Goal: Check status: Check status

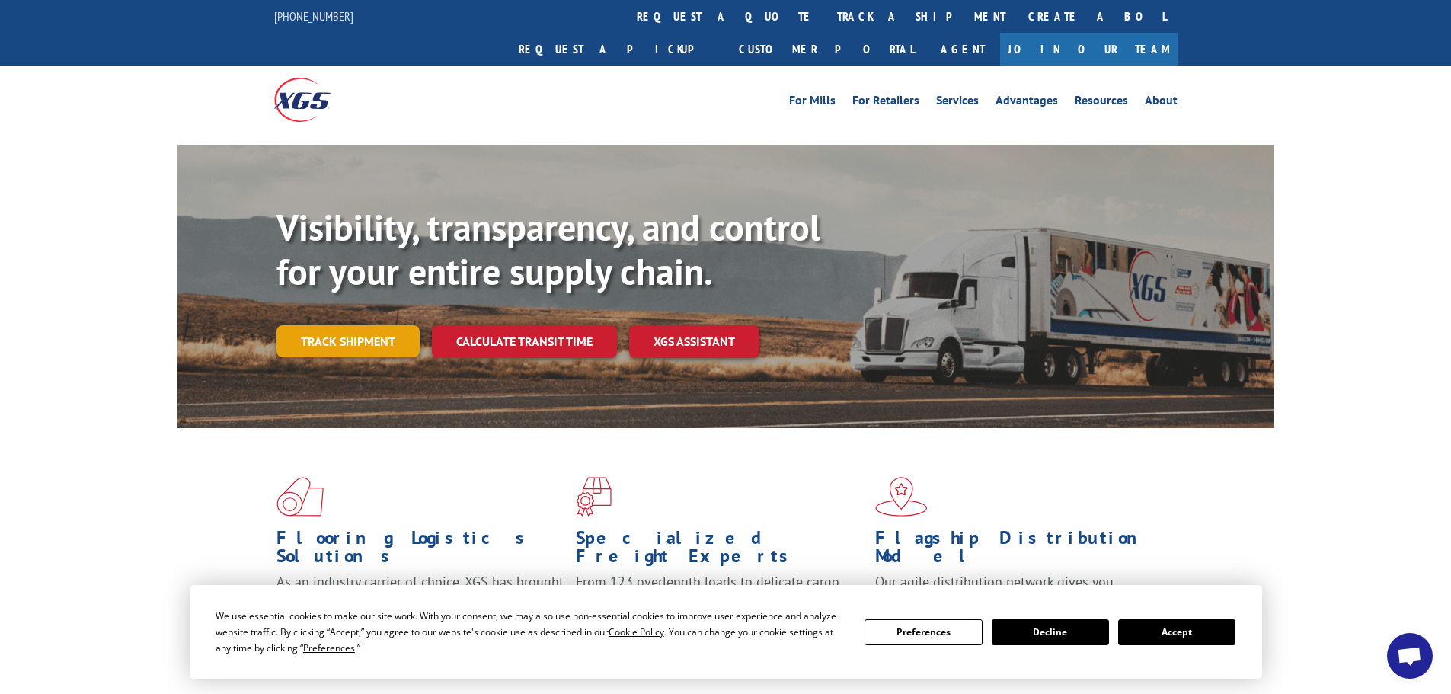
click at [378, 325] on link "Track shipment" at bounding box center [347, 341] width 143 height 32
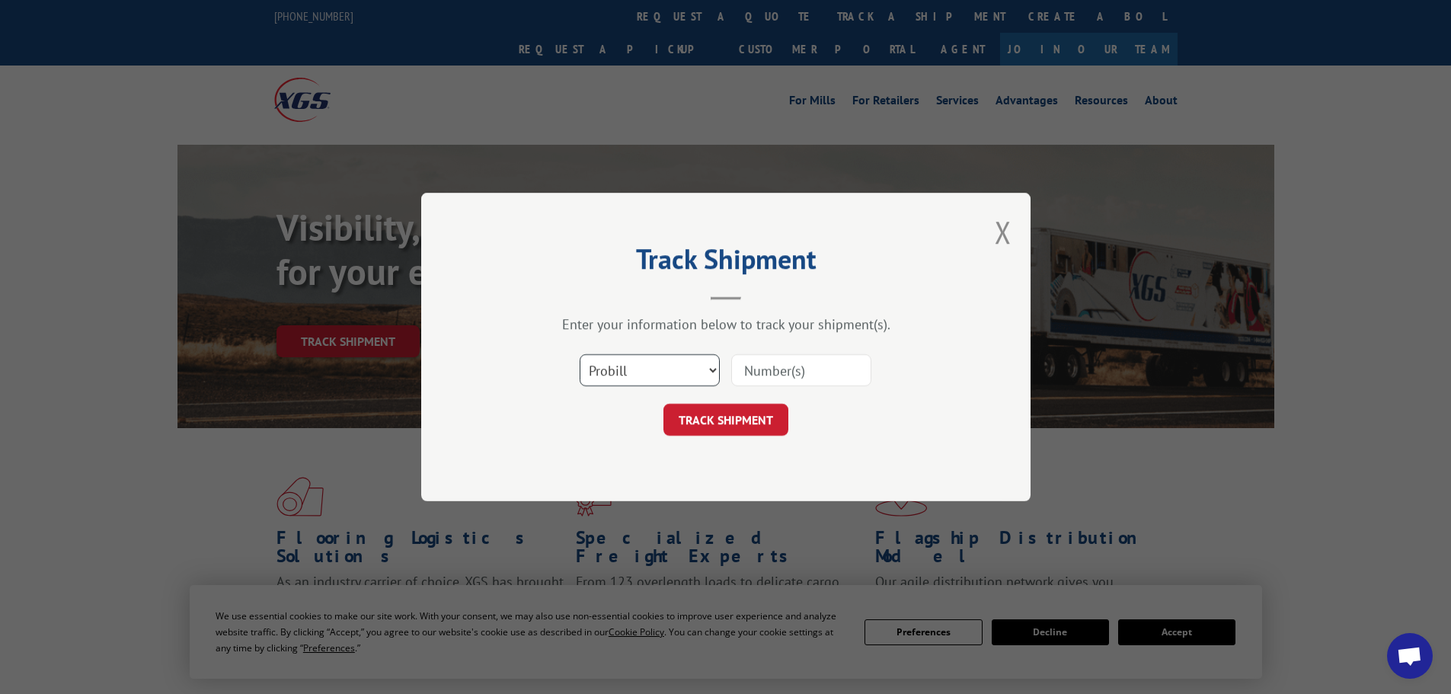
click at [637, 368] on select "Select category... Probill BOL PO" at bounding box center [649, 370] width 140 height 32
select select "po"
click at [579, 354] on select "Select category... Probill BOL PO" at bounding box center [649, 370] width 140 height 32
click at [785, 371] on input at bounding box center [801, 370] width 140 height 32
drag, startPoint x: 751, startPoint y: 364, endPoint x: 763, endPoint y: 375, distance: 16.7
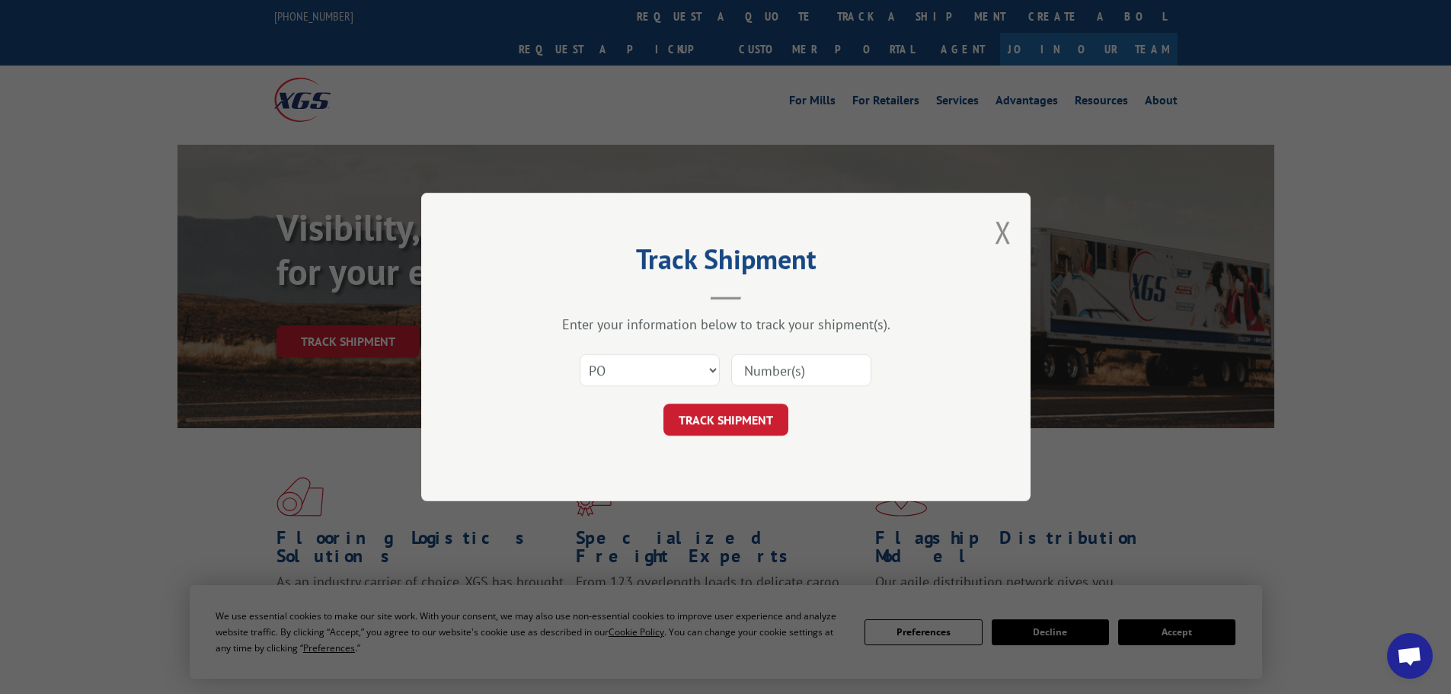
click at [763, 375] on input at bounding box center [801, 370] width 140 height 32
paste input "17521965"
type input "17521965"
click at [740, 419] on button "TRACK SHIPMENT" at bounding box center [725, 420] width 125 height 32
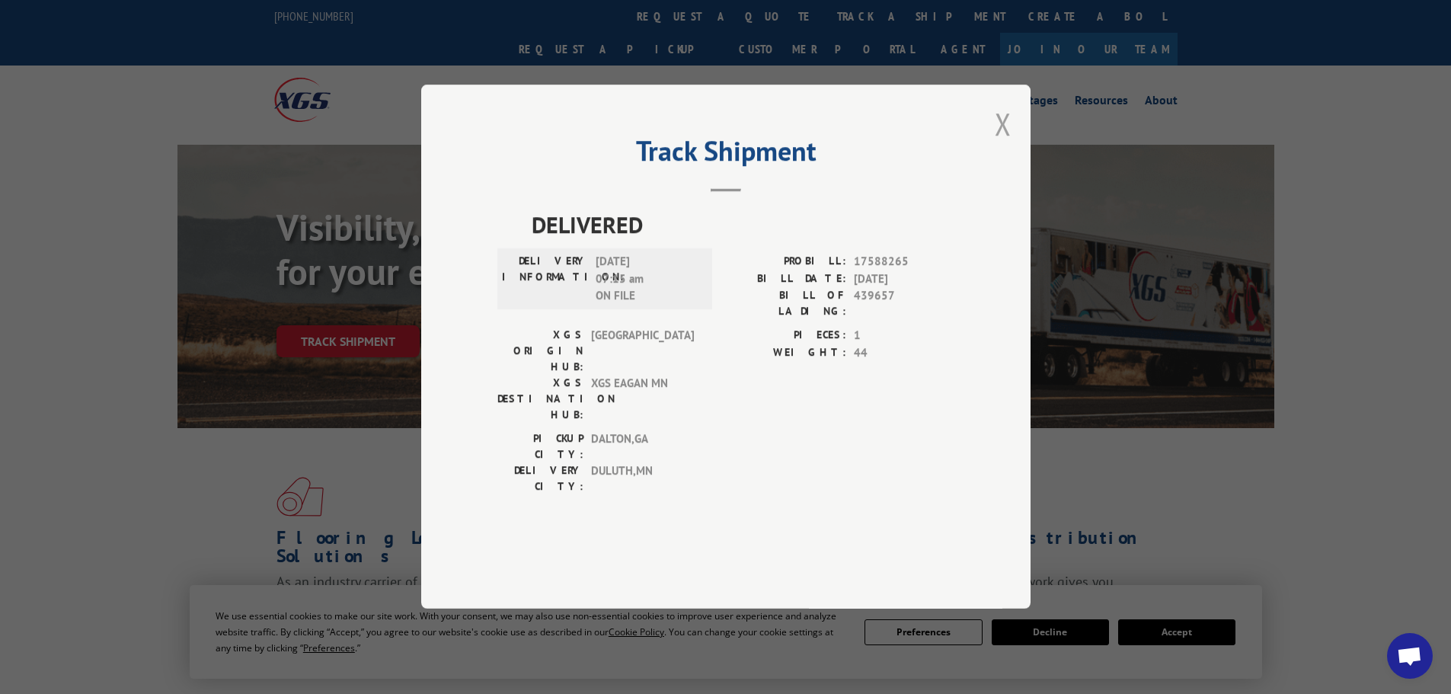
click at [1007, 144] on button "Close modal" at bounding box center [1002, 124] width 17 height 40
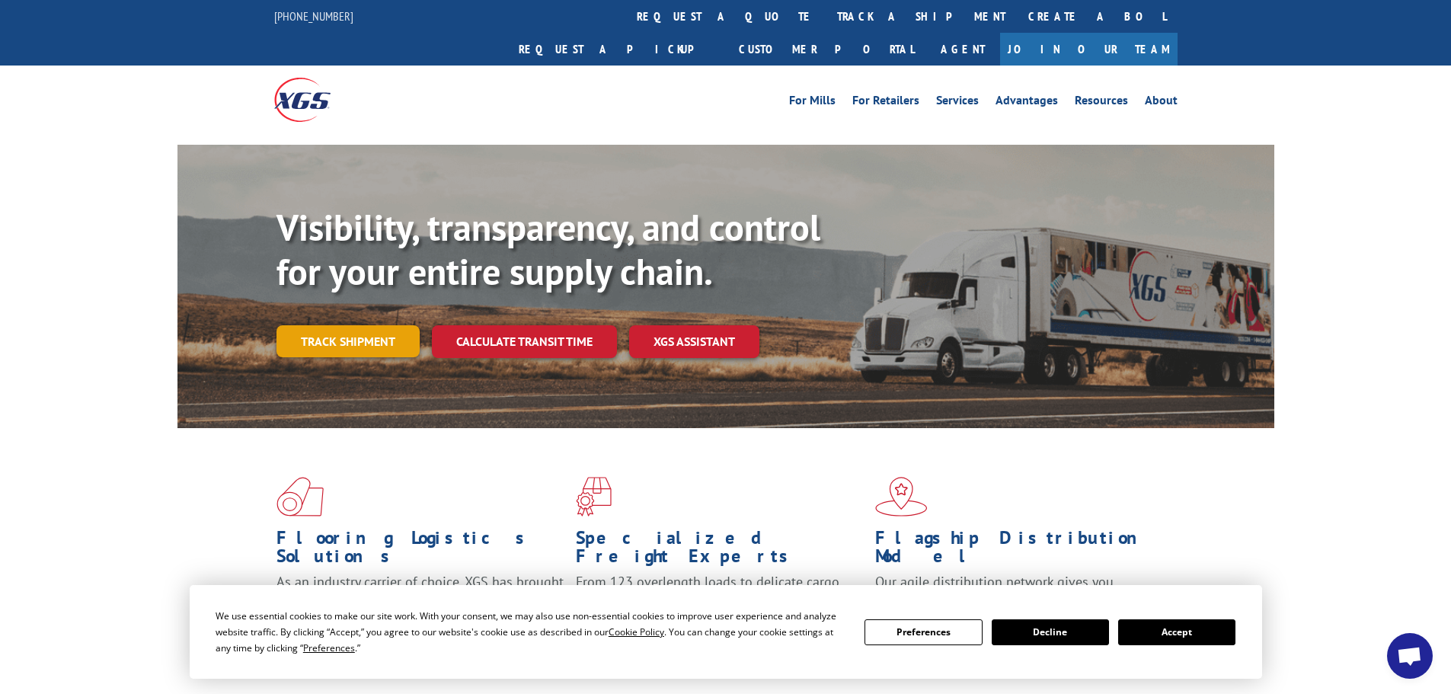
click at [387, 325] on link "Track shipment" at bounding box center [347, 341] width 143 height 32
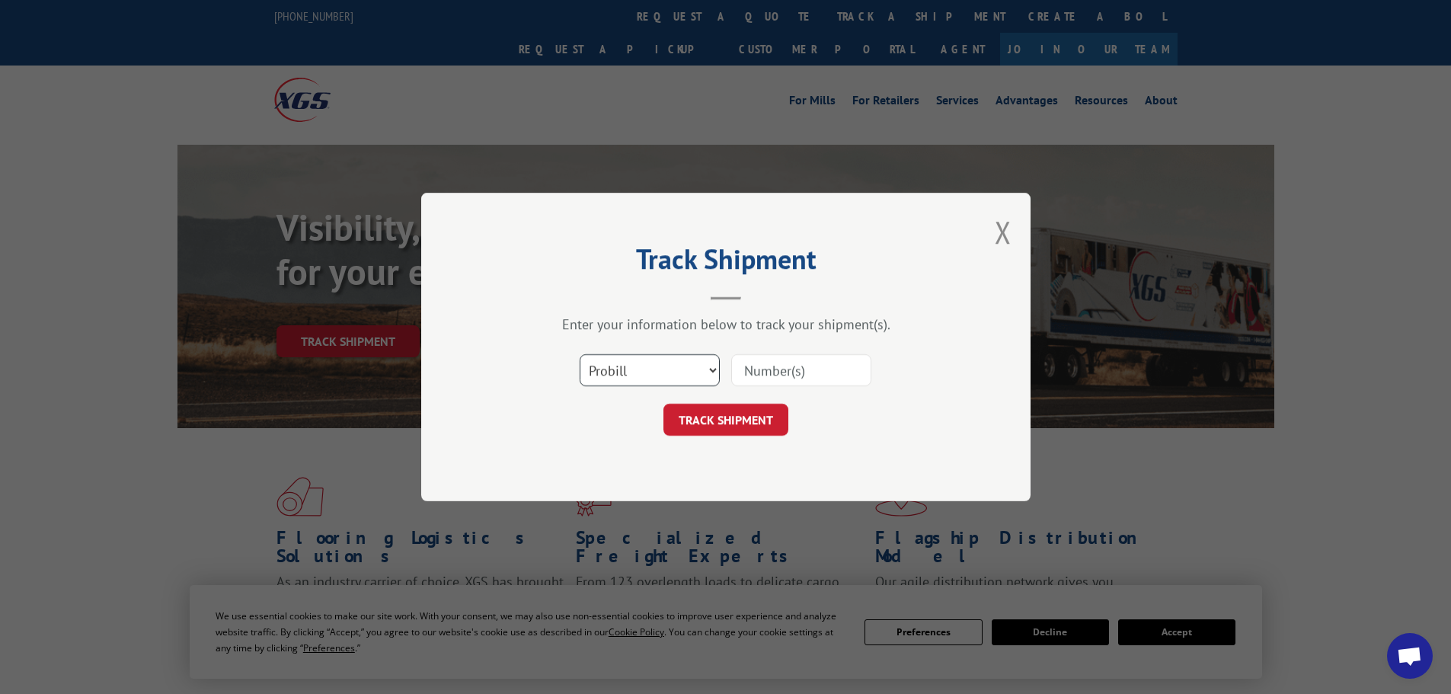
click at [672, 370] on select "Select category... Probill BOL PO" at bounding box center [649, 370] width 140 height 32
click at [579, 354] on select "Select category... Probill BOL PO" at bounding box center [649, 370] width 140 height 32
click at [664, 377] on select "Select category... Probill BOL PO" at bounding box center [649, 370] width 140 height 32
select select "bol"
click at [579, 354] on select "Select category... Probill BOL PO" at bounding box center [649, 370] width 140 height 32
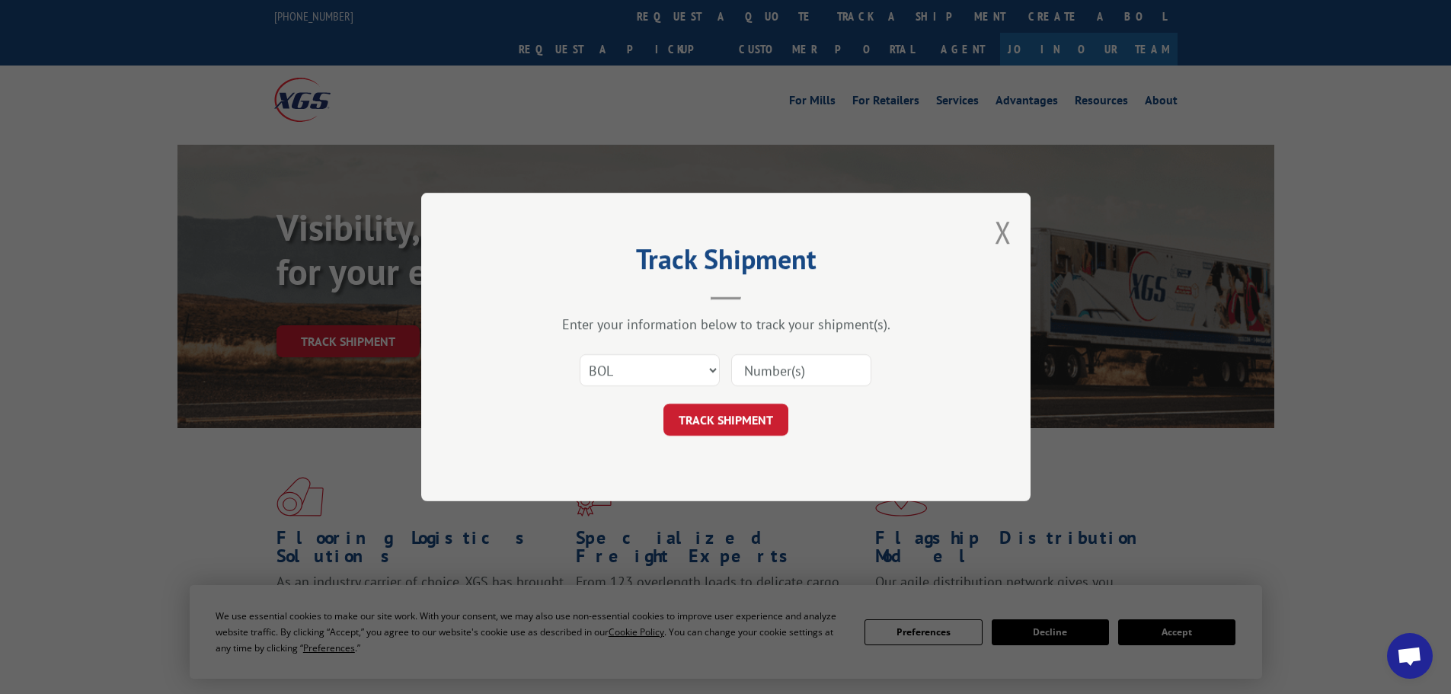
click at [774, 382] on input at bounding box center [801, 370] width 140 height 32
paste input "17521965"
type input "17521965"
click at [663, 404] on button "TRACK SHIPMENT" at bounding box center [725, 420] width 125 height 32
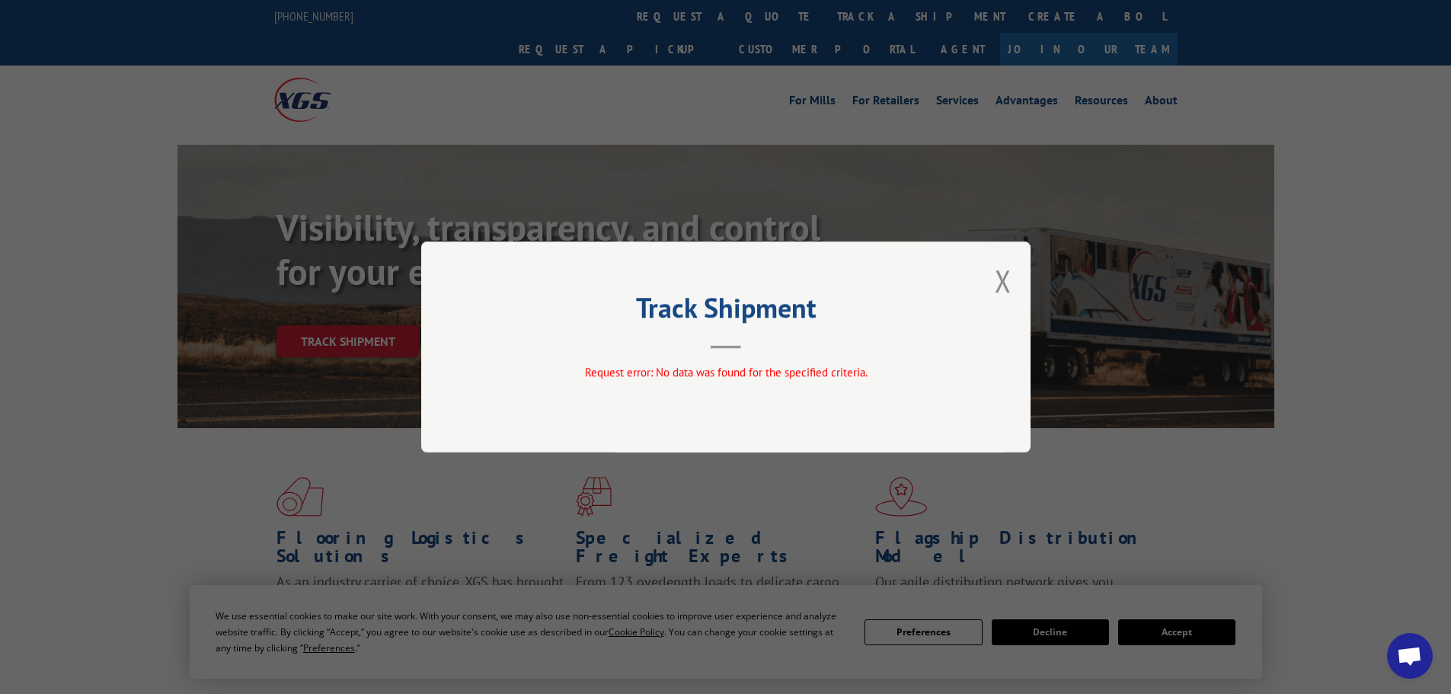
click at [1016, 282] on div "Track Shipment Request error: No data was found for the specified criteria." at bounding box center [725, 346] width 609 height 211
click at [999, 278] on button "Close modal" at bounding box center [1002, 280] width 17 height 40
